Goal: Unclear: Browse casually

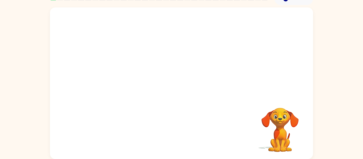
scroll to position [27, 0]
click at [342, 74] on div "Your browser must support playing .mp4 files to use Literably. Please try using…" at bounding box center [181, 83] width 363 height 154
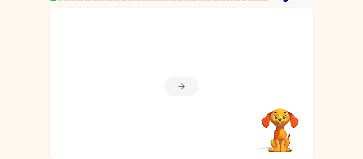
click at [188, 91] on div at bounding box center [181, 86] width 34 height 19
click at [189, 92] on div at bounding box center [181, 86] width 34 height 19
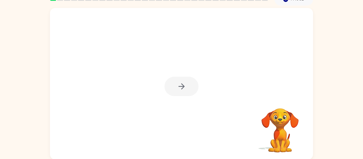
click at [189, 92] on div at bounding box center [181, 86] width 34 height 19
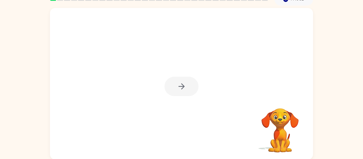
click at [189, 92] on div at bounding box center [181, 86] width 34 height 19
click at [189, 92] on button "button" at bounding box center [181, 86] width 34 height 19
click at [189, 92] on div at bounding box center [181, 84] width 263 height 152
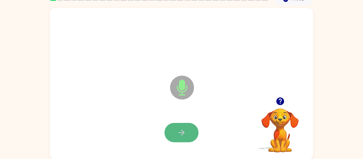
click at [181, 123] on button "button" at bounding box center [181, 132] width 34 height 19
click at [181, 123] on div at bounding box center [181, 133] width 252 height 44
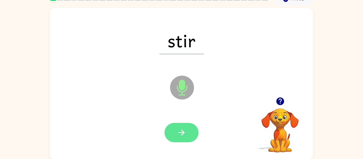
click at [180, 132] on icon "button" at bounding box center [181, 132] width 9 height 9
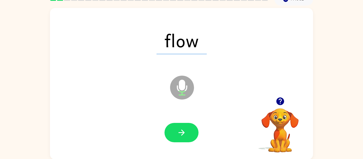
click at [180, 132] on icon "button" at bounding box center [181, 132] width 9 height 9
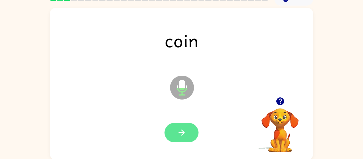
click at [180, 130] on icon "button" at bounding box center [181, 132] width 9 height 9
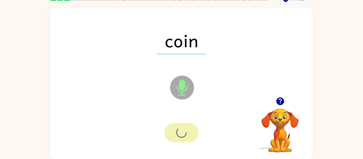
click at [180, 131] on div at bounding box center [181, 132] width 34 height 19
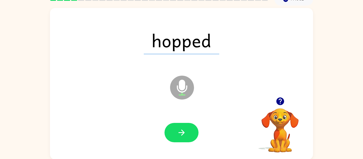
click at [279, 101] on icon "button" at bounding box center [280, 102] width 8 height 8
click at [280, 99] on icon "button" at bounding box center [280, 102] width 8 height 8
click at [280, 99] on div "hopped Microphone The Microphone is here when it is your turn to talk" at bounding box center [181, 84] width 263 height 152
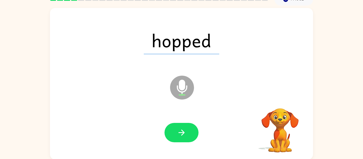
click at [280, 99] on div "hopped Microphone The Microphone is here when it is your turn to talk" at bounding box center [181, 84] width 263 height 152
click at [280, 99] on div "hopped Microphone The Microphone is here when it is your turn to talk Your brow…" at bounding box center [181, 84] width 263 height 152
click at [280, 99] on icon "button" at bounding box center [280, 102] width 8 height 8
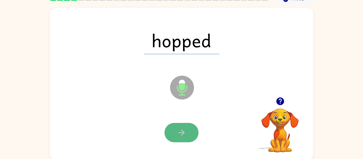
click at [179, 134] on icon "button" at bounding box center [181, 132] width 9 height 9
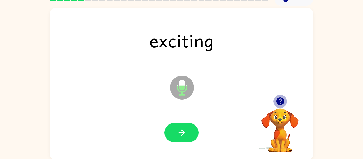
click at [280, 103] on icon "button" at bounding box center [280, 102] width 8 height 8
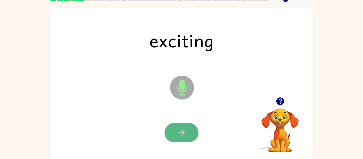
click at [185, 135] on icon "button" at bounding box center [181, 132] width 9 height 9
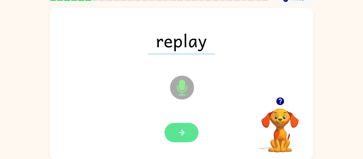
click at [184, 133] on icon "button" at bounding box center [181, 132] width 9 height 9
click at [185, 133] on icon "button" at bounding box center [181, 132] width 9 height 9
click at [186, 132] on button "button" at bounding box center [181, 132] width 34 height 19
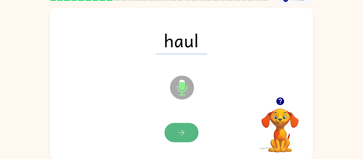
click at [185, 135] on icon "button" at bounding box center [181, 132] width 9 height 9
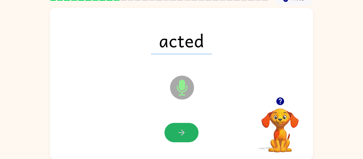
click at [185, 135] on icon "button" at bounding box center [181, 132] width 9 height 9
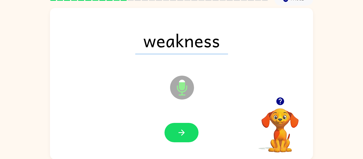
click at [185, 135] on icon "button" at bounding box center [181, 132] width 9 height 9
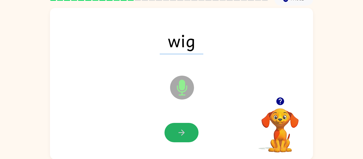
click at [185, 135] on icon "button" at bounding box center [181, 132] width 9 height 9
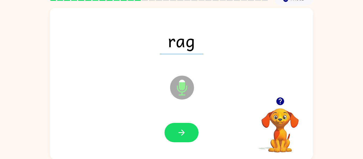
click at [185, 135] on icon "button" at bounding box center [181, 132] width 9 height 9
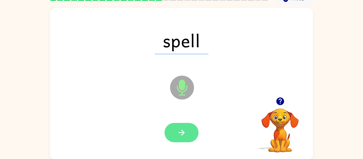
click at [183, 134] on icon "button" at bounding box center [181, 132] width 9 height 9
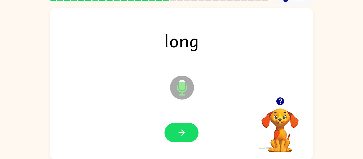
click at [183, 134] on icon "button" at bounding box center [181, 132] width 9 height 9
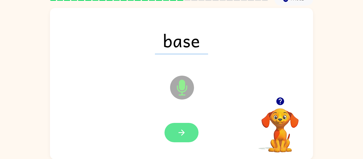
click at [185, 133] on icon "button" at bounding box center [181, 132] width 9 height 9
click at [185, 132] on icon "button" at bounding box center [181, 132] width 9 height 9
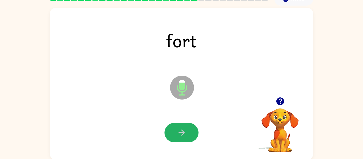
click at [185, 132] on icon "button" at bounding box center [181, 132] width 9 height 9
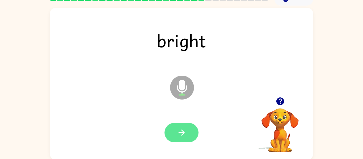
click at [179, 130] on icon "button" at bounding box center [181, 132] width 9 height 9
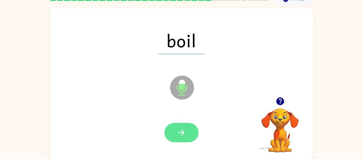
click at [184, 128] on icon "button" at bounding box center [181, 132] width 9 height 9
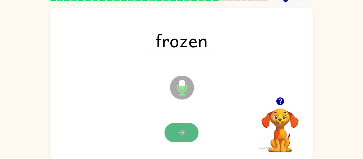
click at [182, 131] on icon "button" at bounding box center [181, 133] width 6 height 6
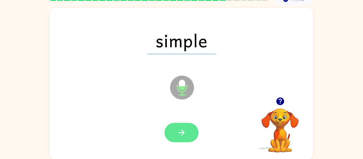
click at [183, 130] on icon "button" at bounding box center [181, 132] width 9 height 9
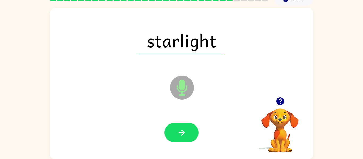
click at [183, 130] on icon "button" at bounding box center [181, 132] width 9 height 9
click at [183, 130] on div at bounding box center [181, 132] width 34 height 19
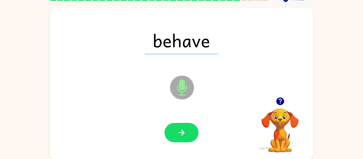
click at [183, 130] on icon "button" at bounding box center [181, 132] width 9 height 9
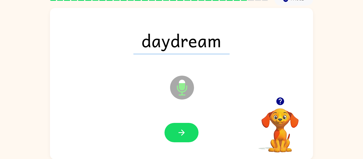
click at [183, 130] on icon "button" at bounding box center [181, 132] width 9 height 9
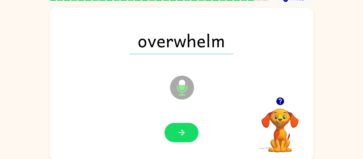
click at [183, 130] on icon "button" at bounding box center [181, 132] width 9 height 9
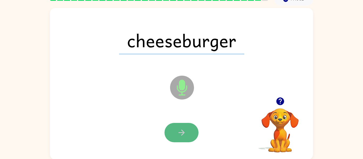
click at [182, 133] on icon "button" at bounding box center [181, 132] width 9 height 9
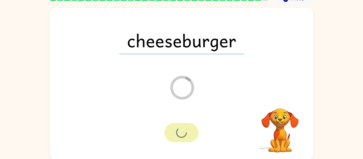
scroll to position [18, 0]
